Goal: Task Accomplishment & Management: Use online tool/utility

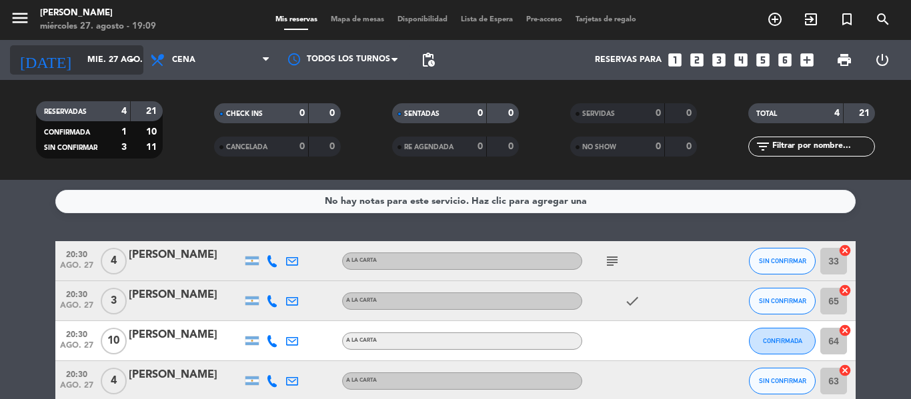
click at [114, 60] on input "mié. 27 ago." at bounding box center [137, 60] width 113 height 23
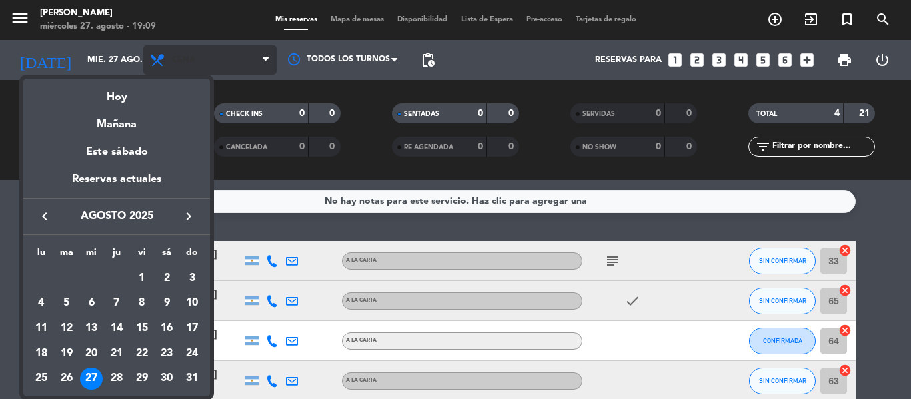
drag, startPoint x: 210, startPoint y: 39, endPoint x: 221, endPoint y: 57, distance: 20.7
click at [211, 45] on div at bounding box center [455, 199] width 911 height 399
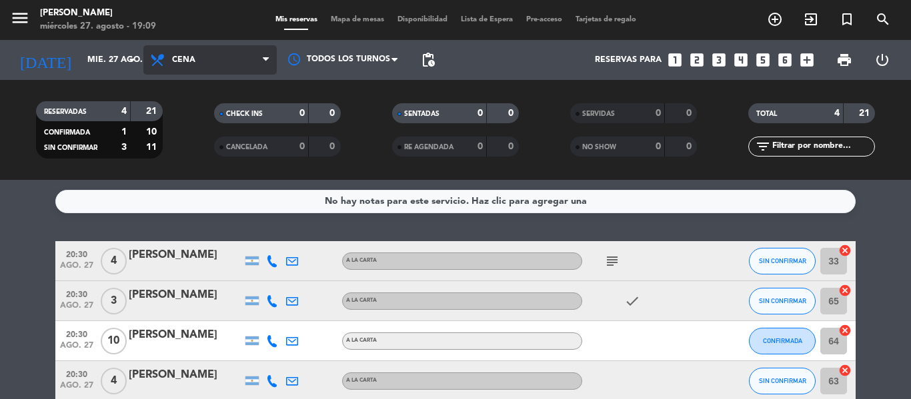
click at [222, 57] on span "Cena" at bounding box center [209, 59] width 133 height 29
click at [237, 145] on div "menu [PERSON_NAME] miércoles 27. agosto - 19:09 Mis reservas Mapa de mesas Disp…" at bounding box center [455, 90] width 911 height 180
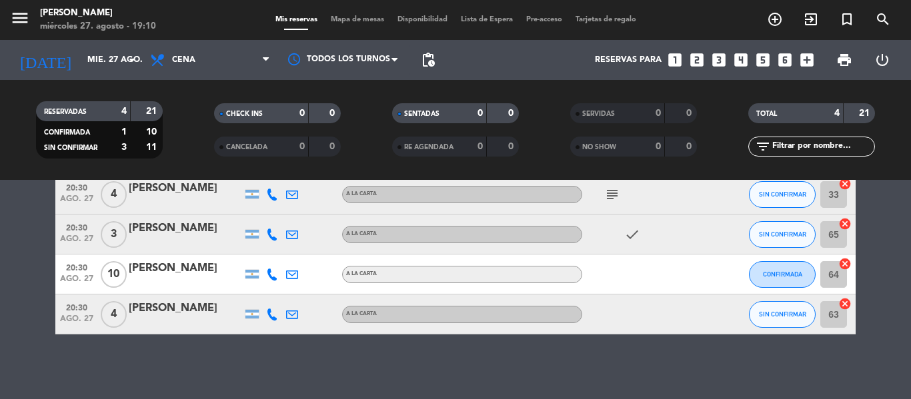
click at [743, 57] on icon "looks_4" at bounding box center [740, 59] width 17 height 17
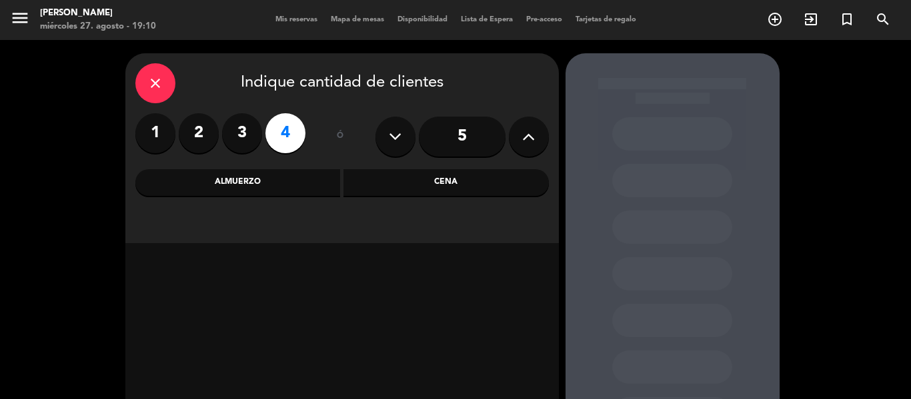
click at [428, 187] on div "Cena" at bounding box center [445, 182] width 205 height 27
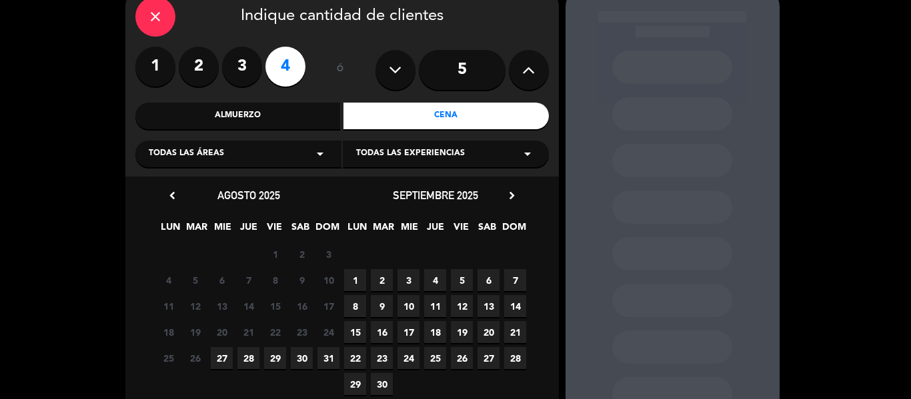
scroll to position [133, 0]
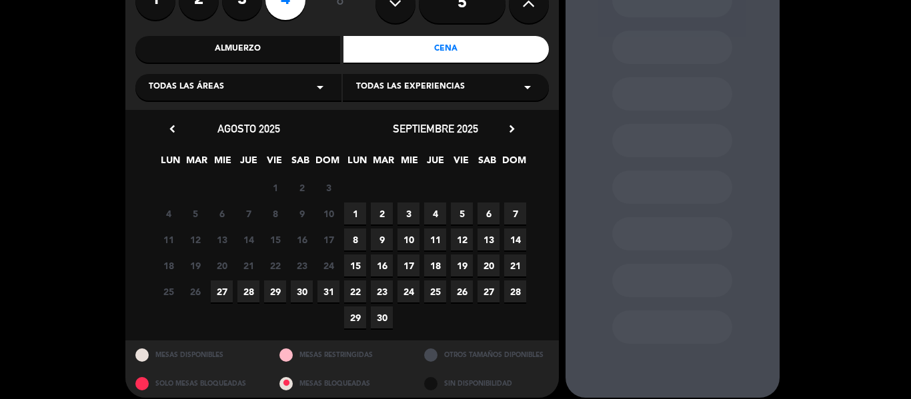
click at [514, 287] on span "28" at bounding box center [515, 292] width 22 height 22
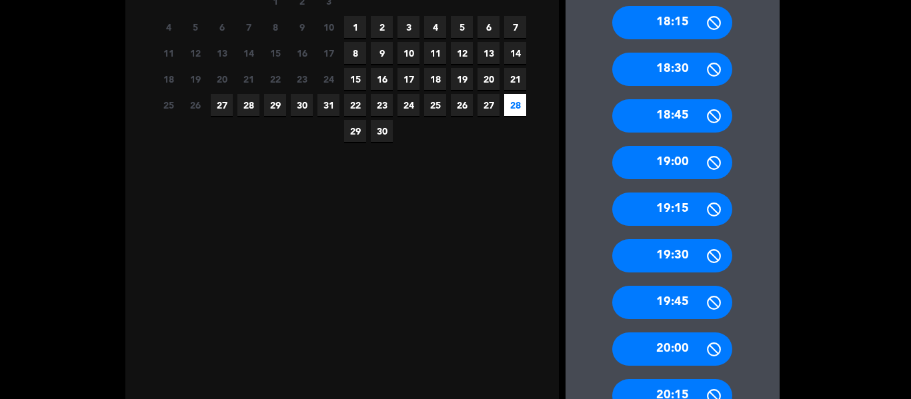
scroll to position [120, 0]
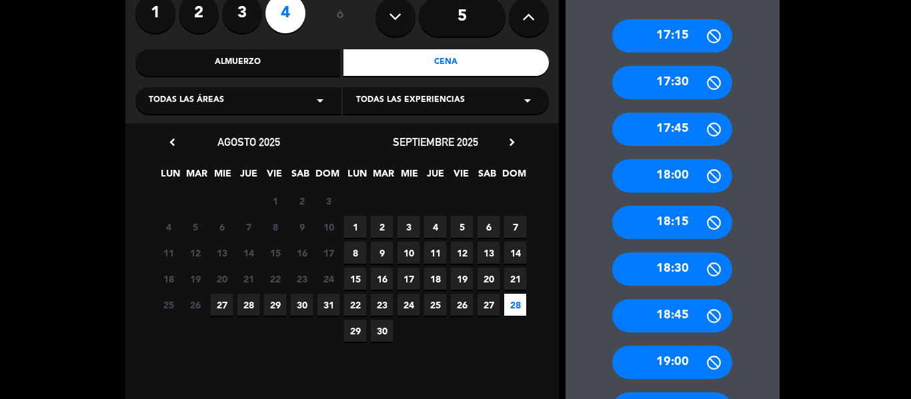
click at [249, 307] on span "28" at bounding box center [248, 305] width 22 height 22
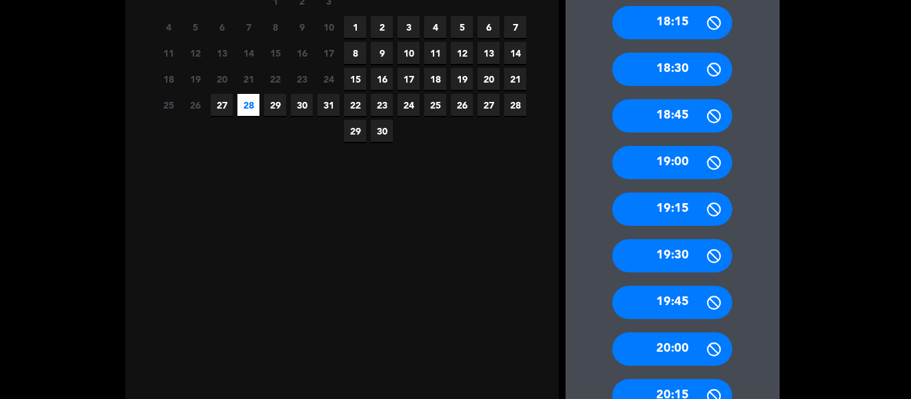
scroll to position [387, 0]
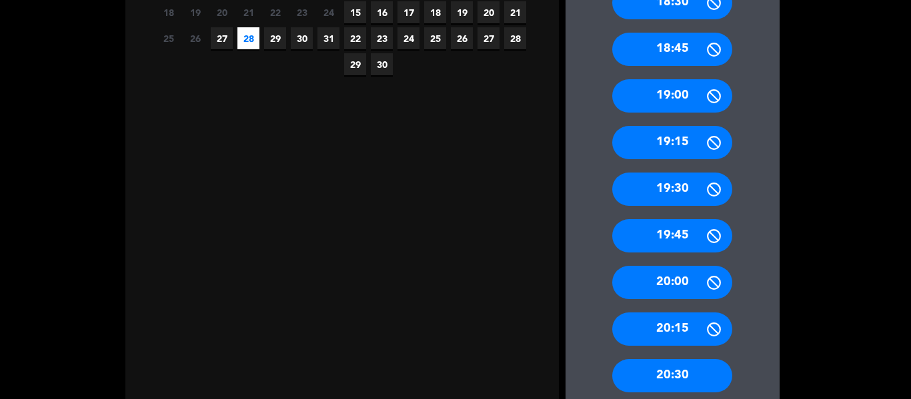
click at [669, 371] on div "20:30" at bounding box center [672, 375] width 120 height 33
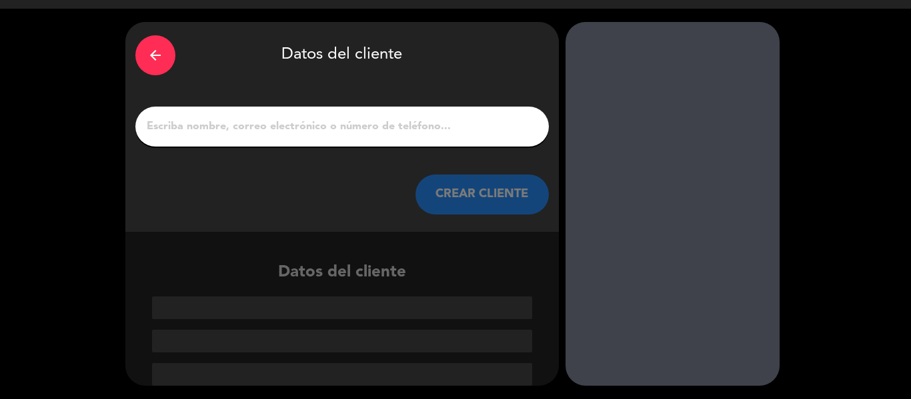
click at [290, 133] on input "1" at bounding box center [341, 126] width 393 height 19
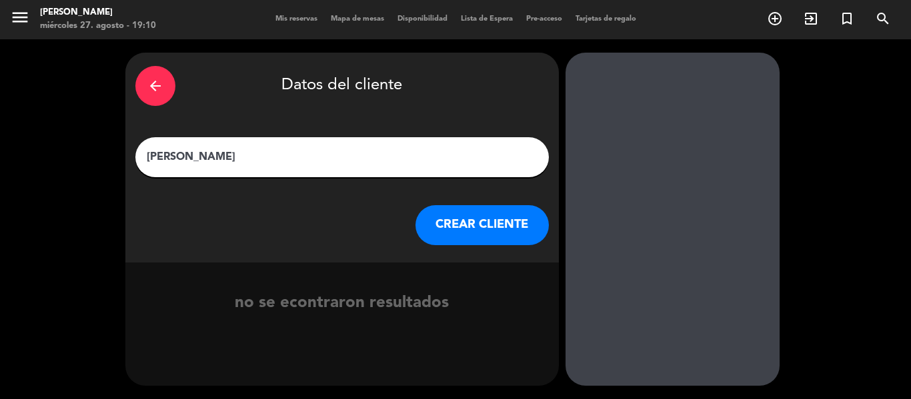
type input "[PERSON_NAME]"
click at [512, 209] on button "CREAR CLIENTE" at bounding box center [481, 225] width 133 height 40
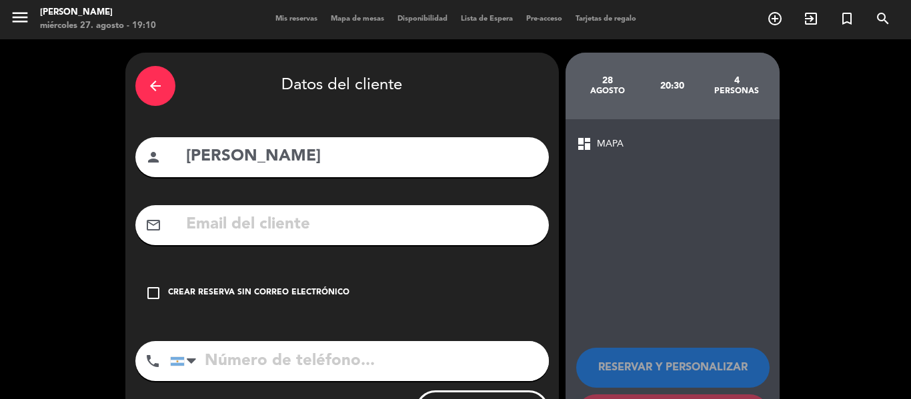
click at [151, 293] on icon "check_box_outline_blank" at bounding box center [153, 293] width 16 height 16
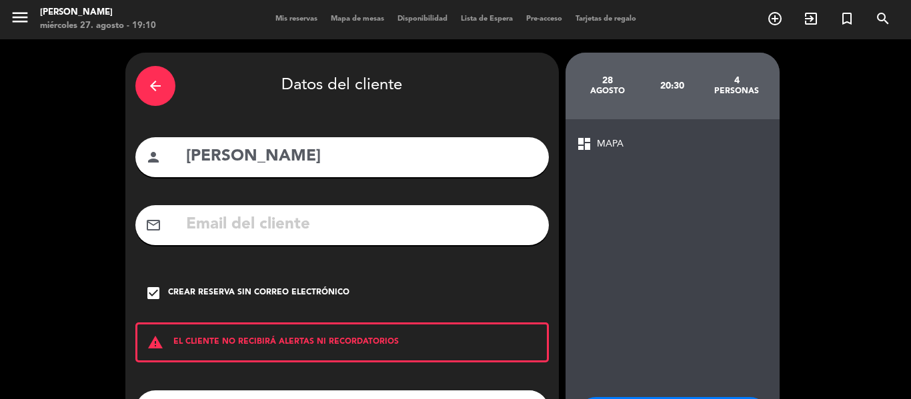
scroll to position [67, 0]
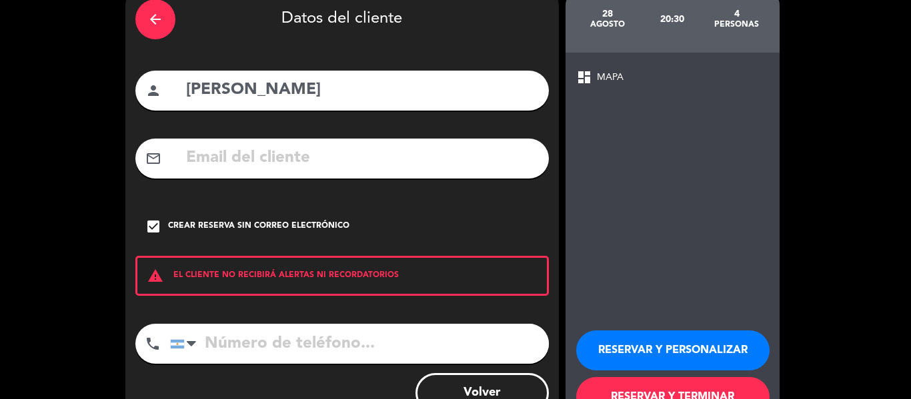
click at [385, 333] on input "tel" at bounding box center [359, 344] width 379 height 40
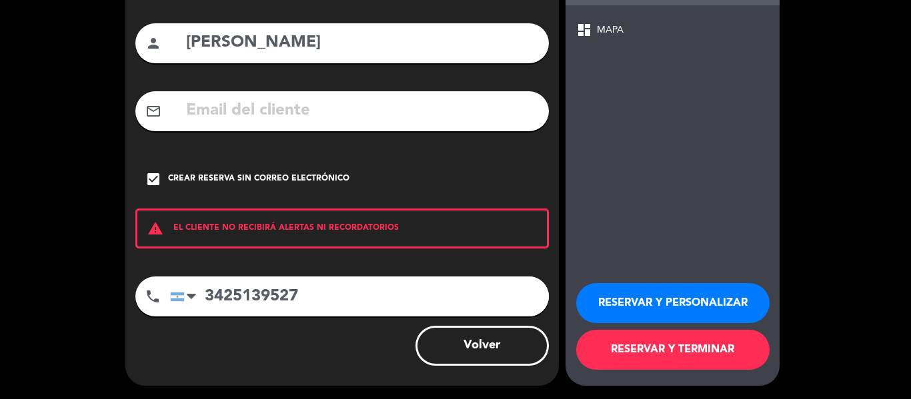
type input "3425139527"
click at [688, 356] on button "RESERVAR Y TERMINAR" at bounding box center [672, 350] width 193 height 40
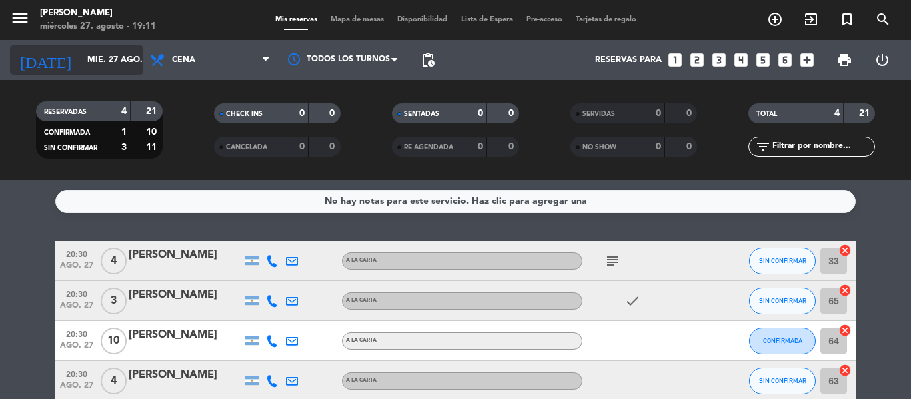
click at [123, 59] on input "mié. 27 ago." at bounding box center [137, 60] width 113 height 23
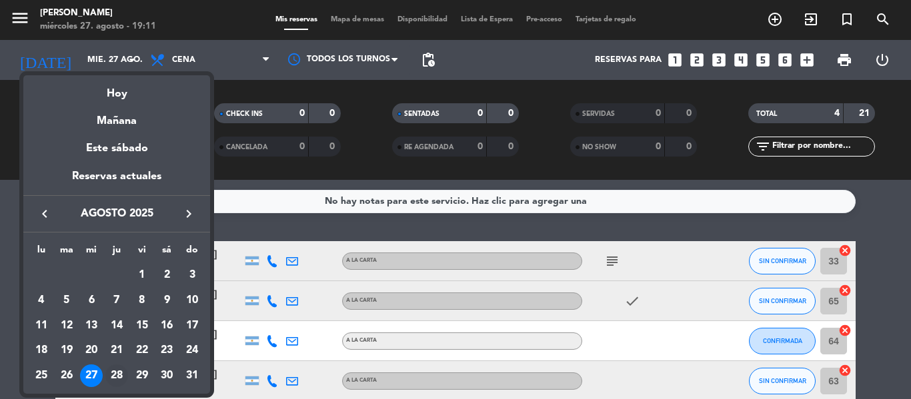
click at [121, 369] on div "28" at bounding box center [116, 376] width 23 height 23
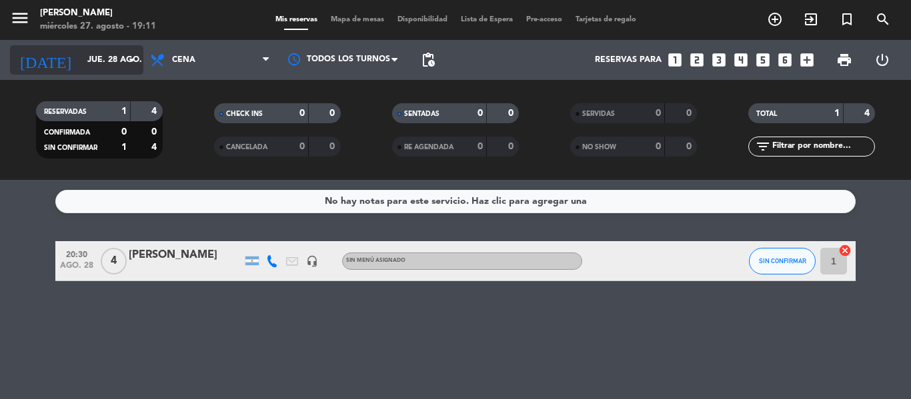
click at [101, 73] on div "[DATE] jue. 28 ago. arrow_drop_down" at bounding box center [76, 59] width 133 height 29
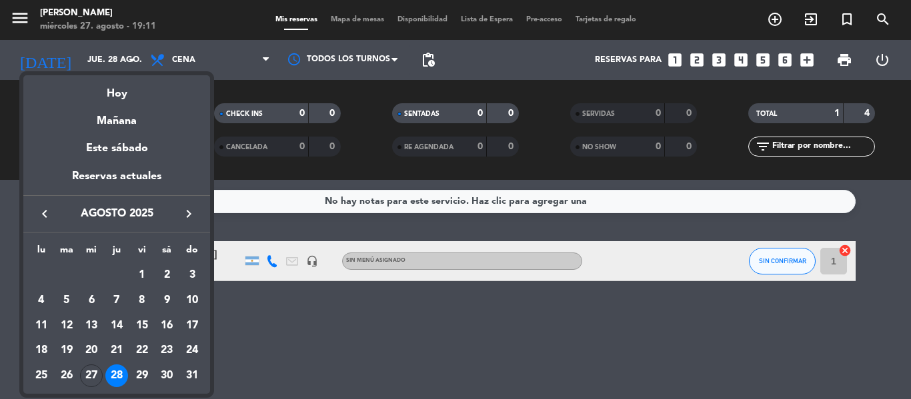
drag, startPoint x: 94, startPoint y: 373, endPoint x: 115, endPoint y: 380, distance: 21.9
click at [93, 373] on div "27" at bounding box center [91, 376] width 23 height 23
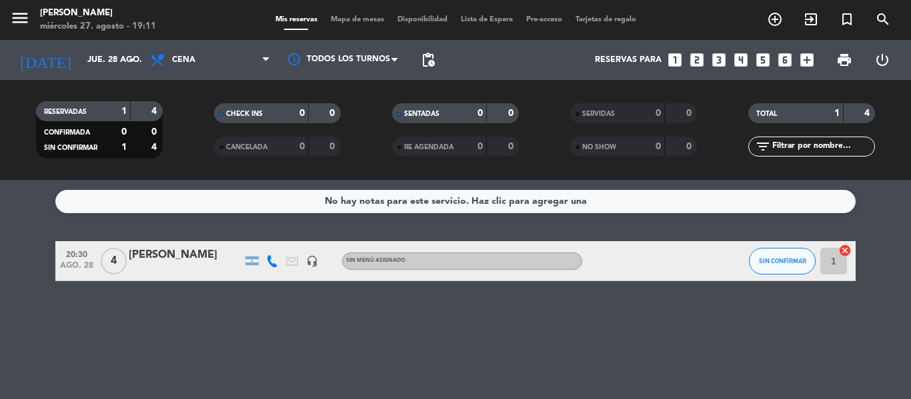
type input "mié. 27 ago."
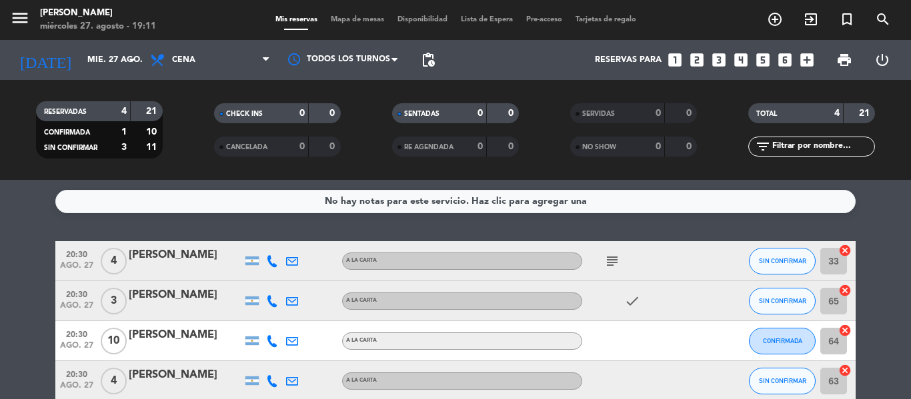
click at [462, 17] on span "Lista de Espera" at bounding box center [486, 19] width 65 height 7
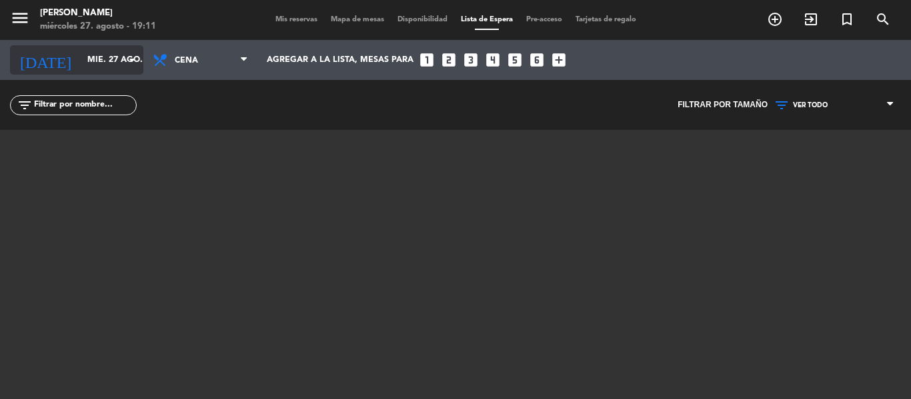
click at [89, 60] on input "mié. 27 ago." at bounding box center [137, 60] width 113 height 23
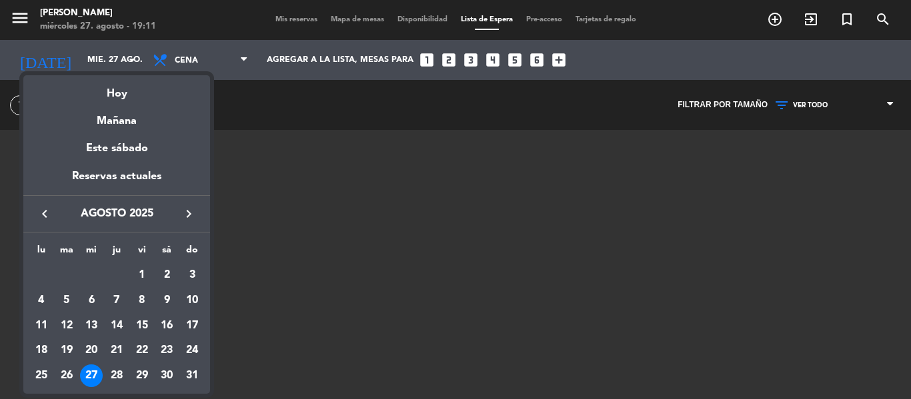
click at [306, 19] on div at bounding box center [455, 199] width 911 height 399
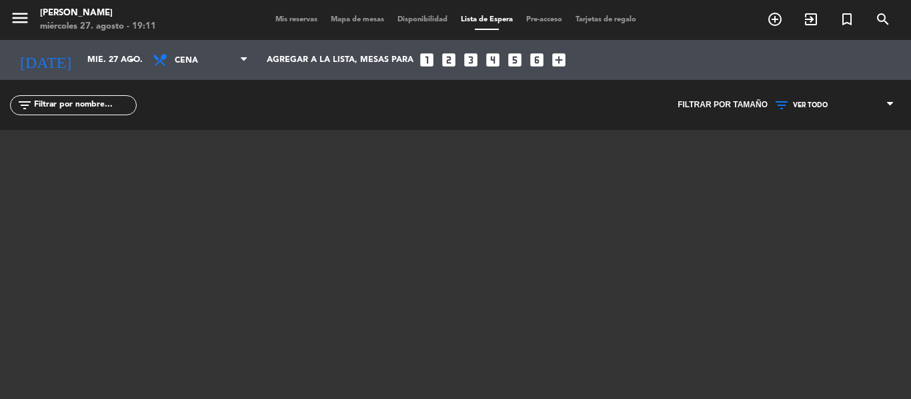
click at [306, 19] on span "Mis reservas" at bounding box center [296, 19] width 55 height 7
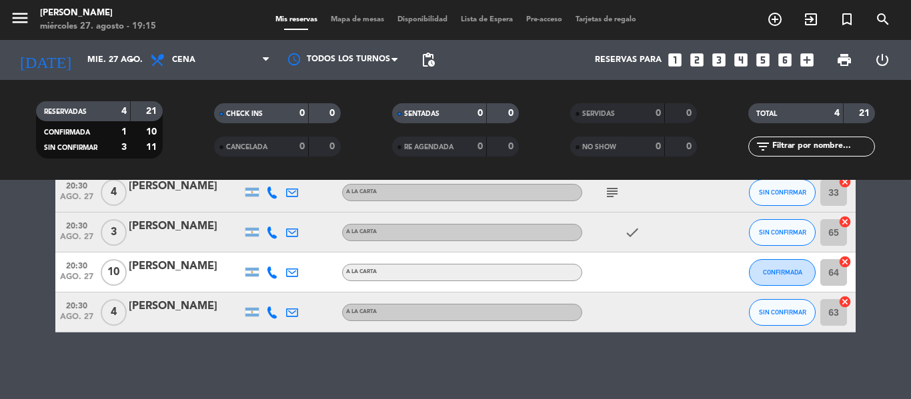
scroll to position [2, 0]
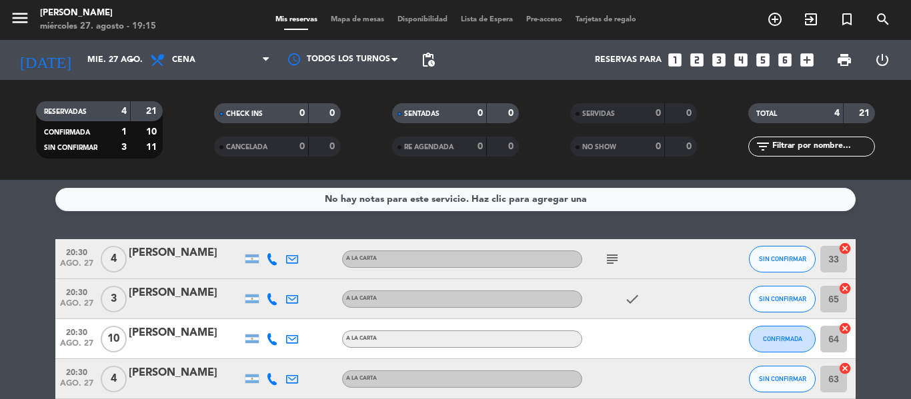
click at [843, 250] on icon "cancel" at bounding box center [844, 248] width 13 height 13
click at [831, 259] on icon "border_all" at bounding box center [836, 259] width 16 height 16
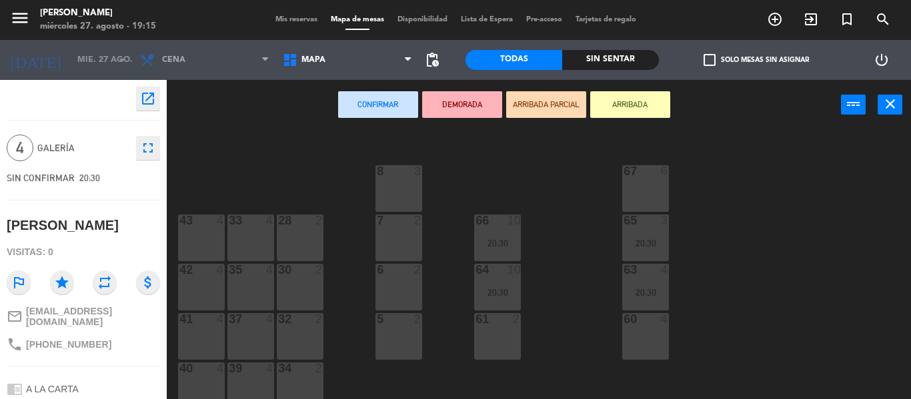
scroll to position [393, 0]
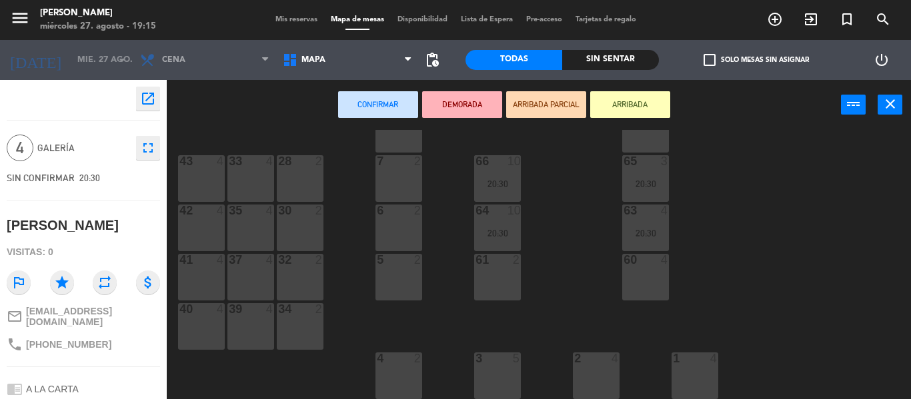
click at [231, 283] on div "37 4" at bounding box center [250, 277] width 47 height 47
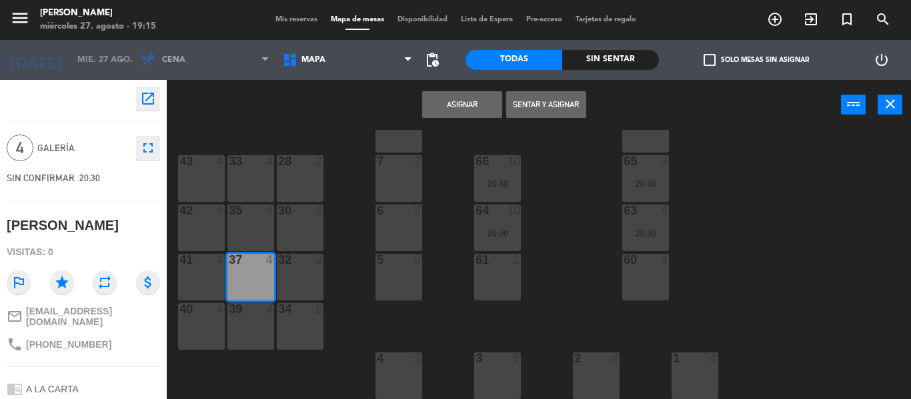
click at [466, 105] on button "Asignar" at bounding box center [462, 104] width 80 height 27
